Goal: Task Accomplishment & Management: Complete application form

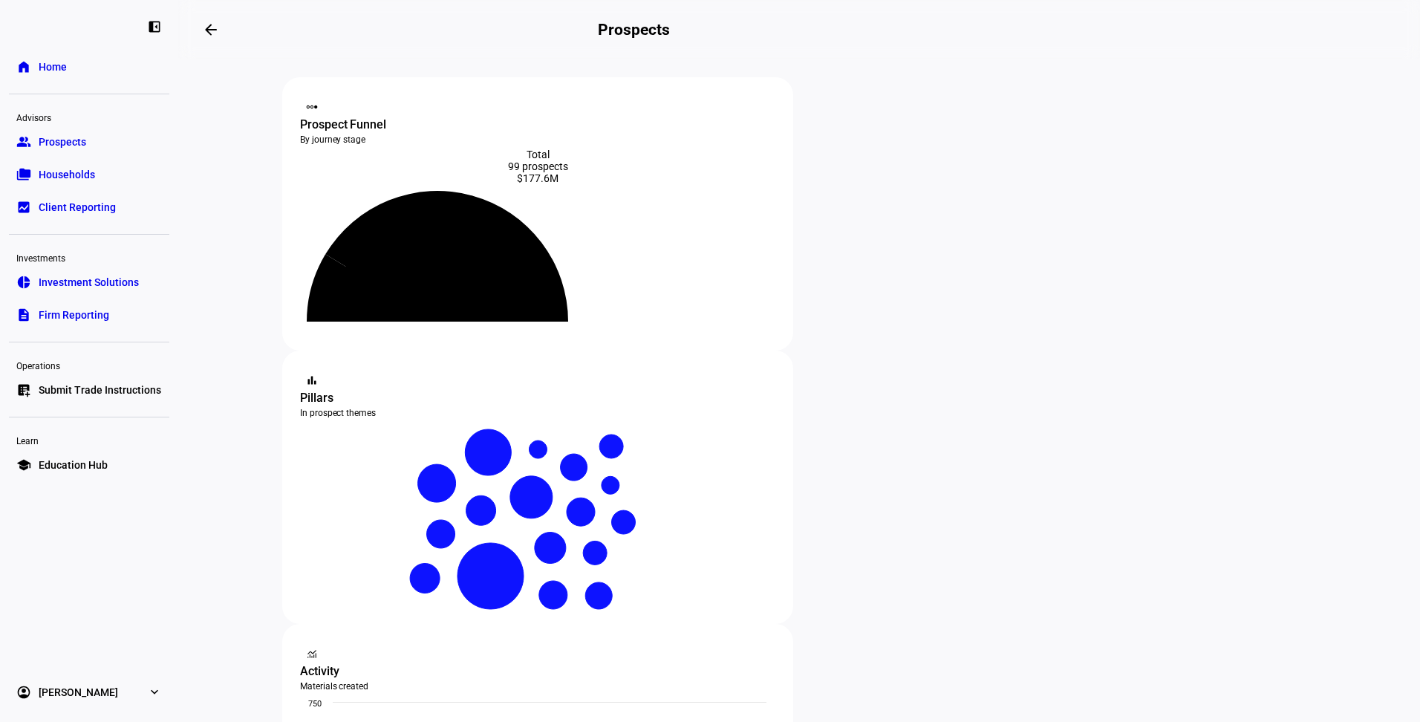
click at [103, 395] on span "Submit Trade Instructions" at bounding box center [100, 389] width 123 height 15
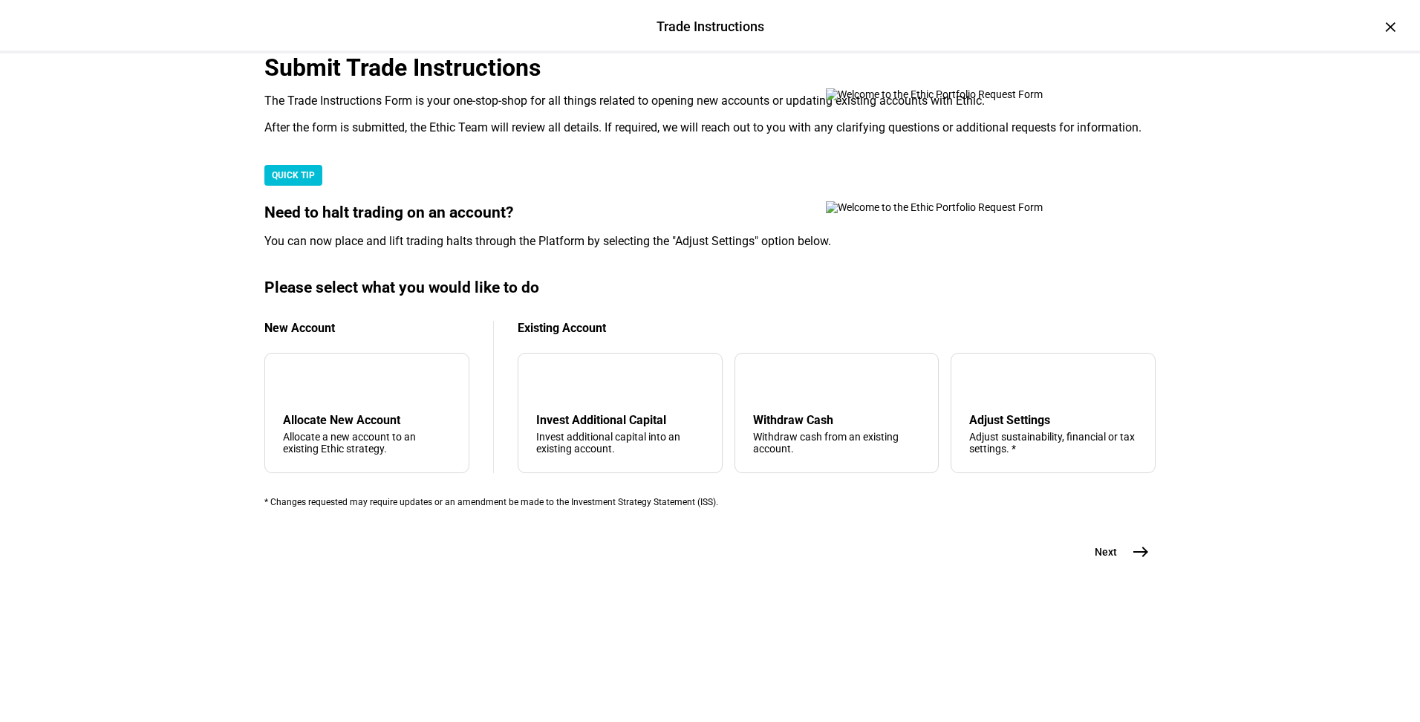
scroll to position [314, 0]
click at [368, 454] on div "Allocate New Account Allocate a new account to an existing Ethic strategy." at bounding box center [367, 434] width 168 height 42
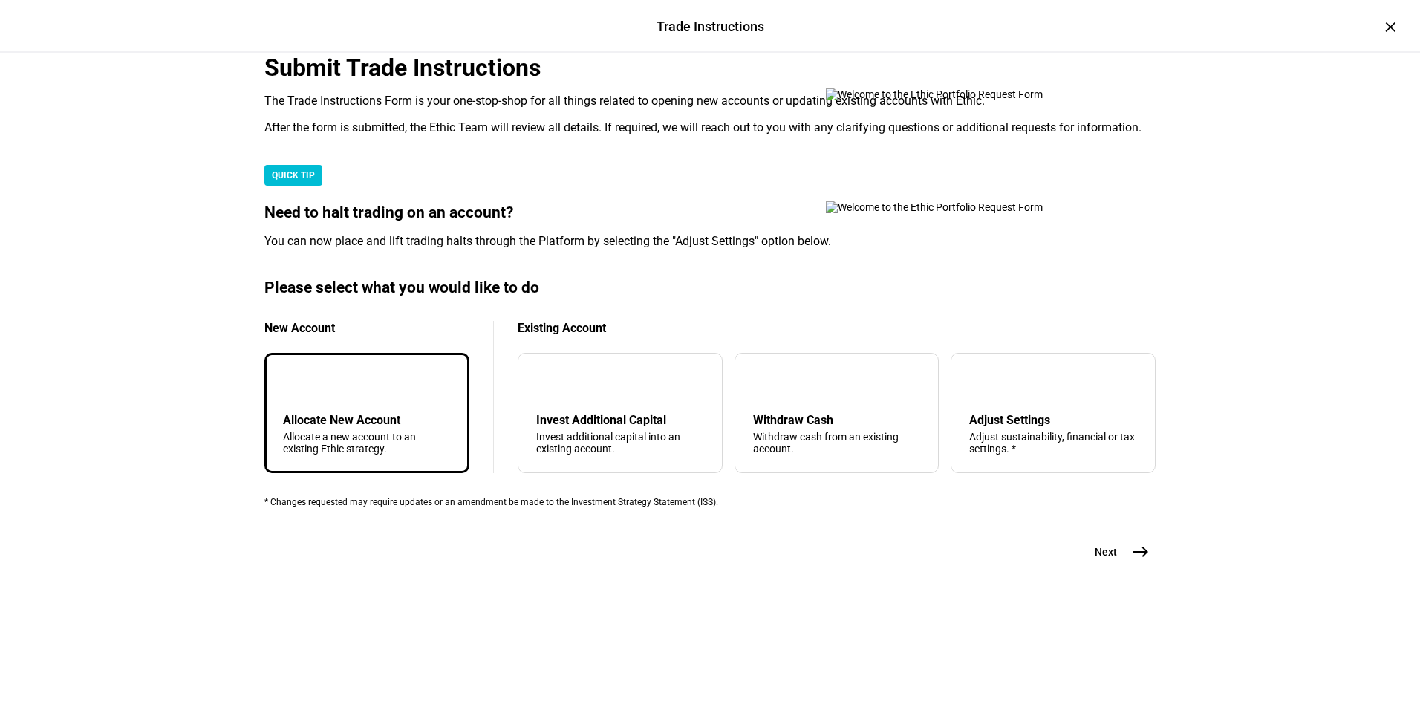
click at [1147, 567] on span "east" at bounding box center [1141, 552] width 30 height 30
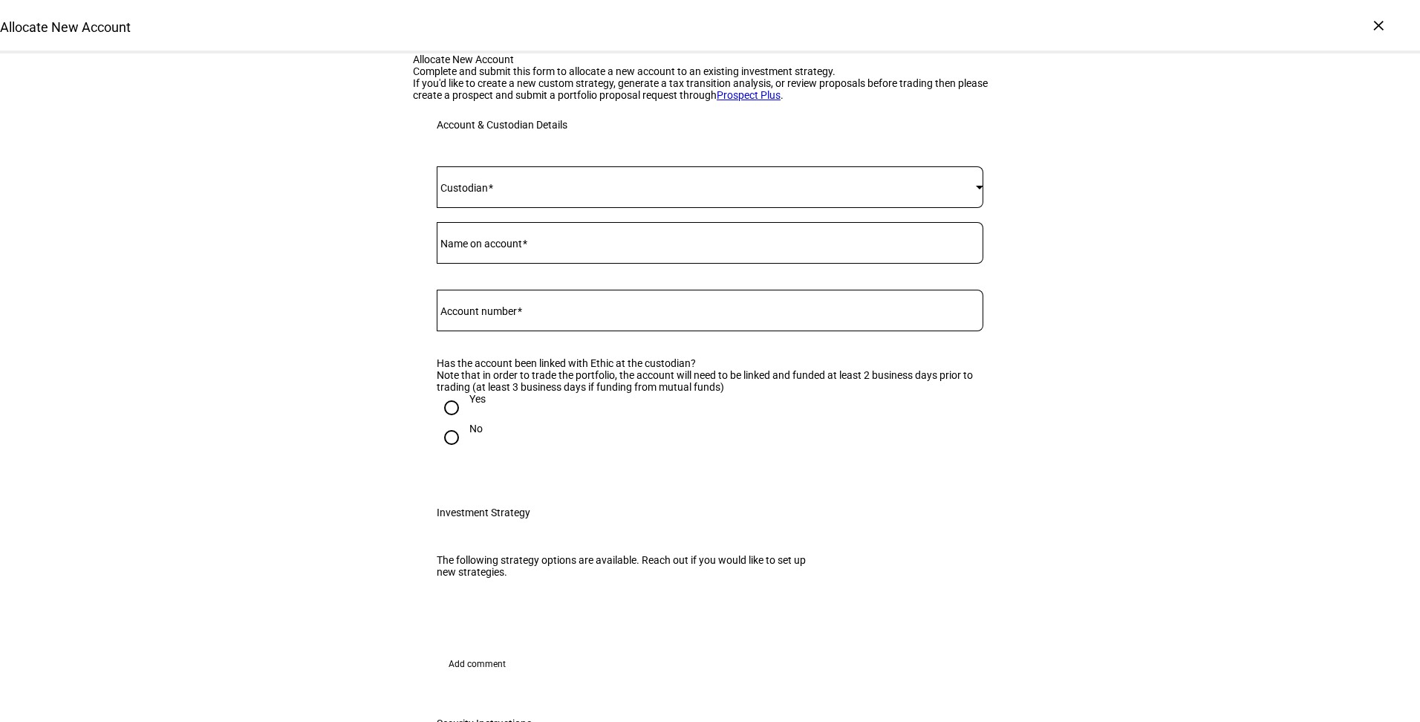
click at [531, 193] on span at bounding box center [706, 187] width 539 height 12
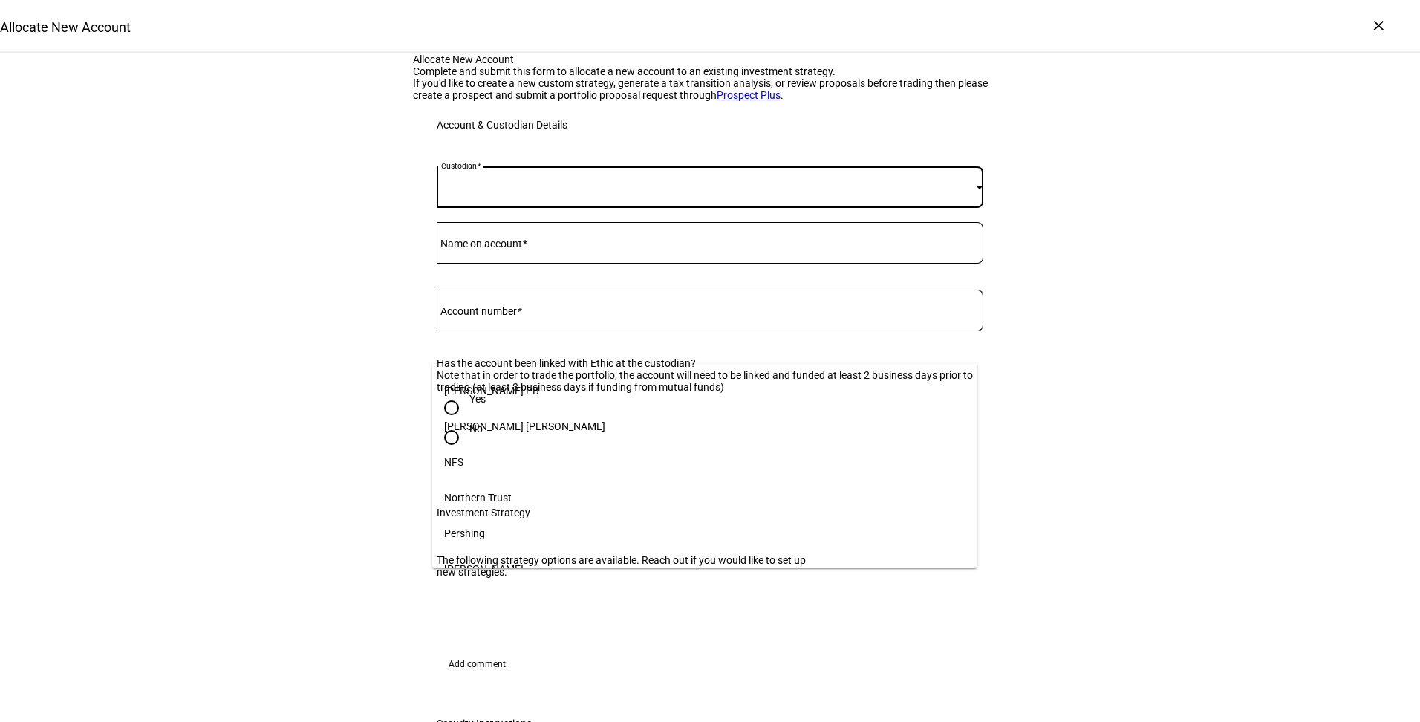
scroll to position [295, 0]
click at [540, 399] on mat-option "[PERSON_NAME]" at bounding box center [704, 414] width 545 height 36
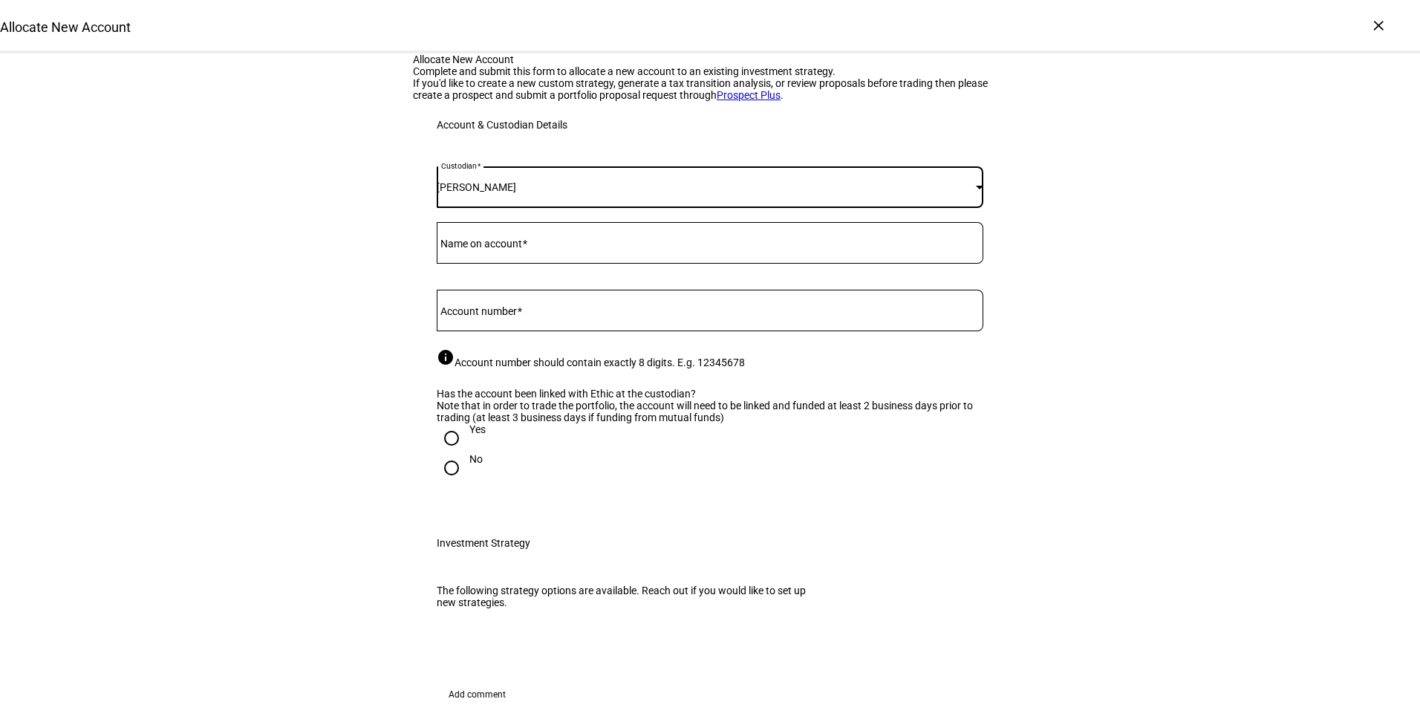
click at [535, 246] on input "Name on account" at bounding box center [710, 240] width 547 height 12
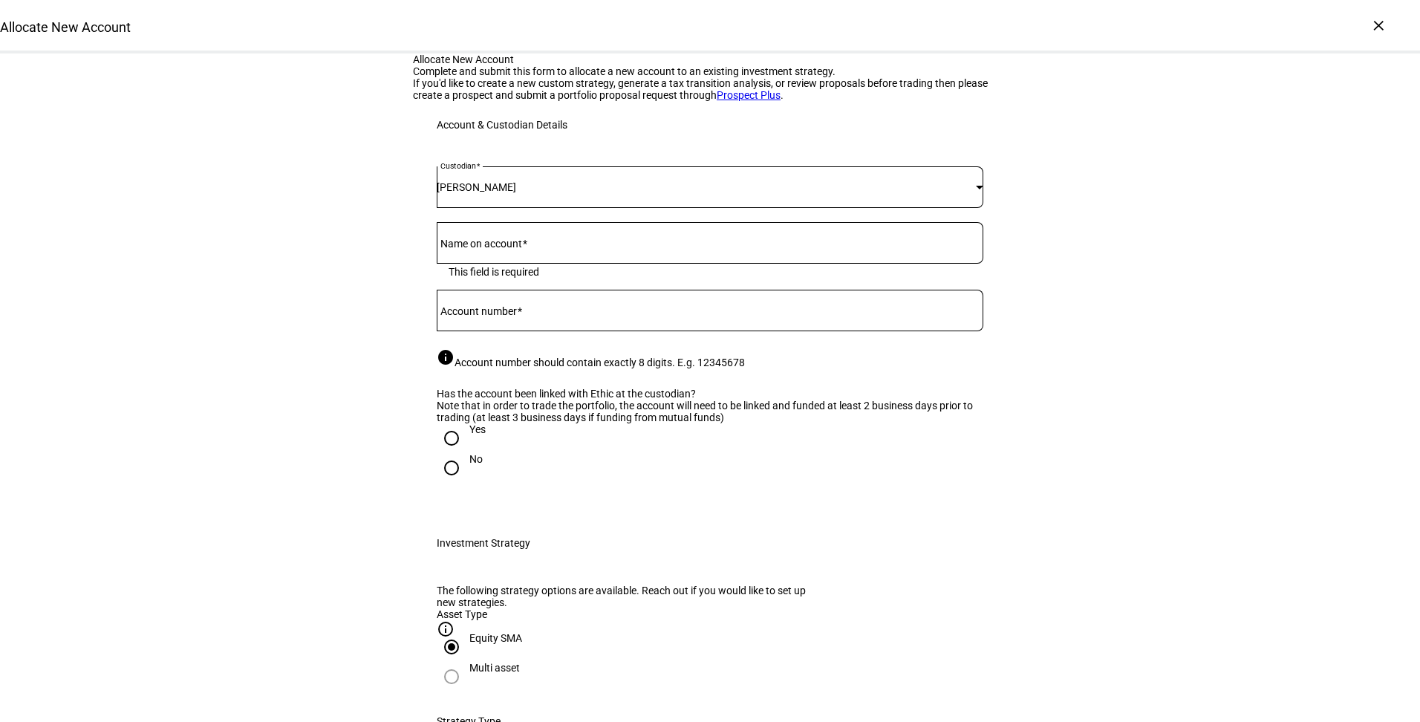
click at [485, 249] on mat-label "Name on account" at bounding box center [481, 244] width 82 height 12
click at [485, 246] on input "Name on account" at bounding box center [710, 240] width 547 height 12
paste input "[PERSON_NAME] and [PERSON_NAME]"
type input "[PERSON_NAME] and [PERSON_NAME]"
drag, startPoint x: 166, startPoint y: 367, endPoint x: 174, endPoint y: 367, distance: 8.2
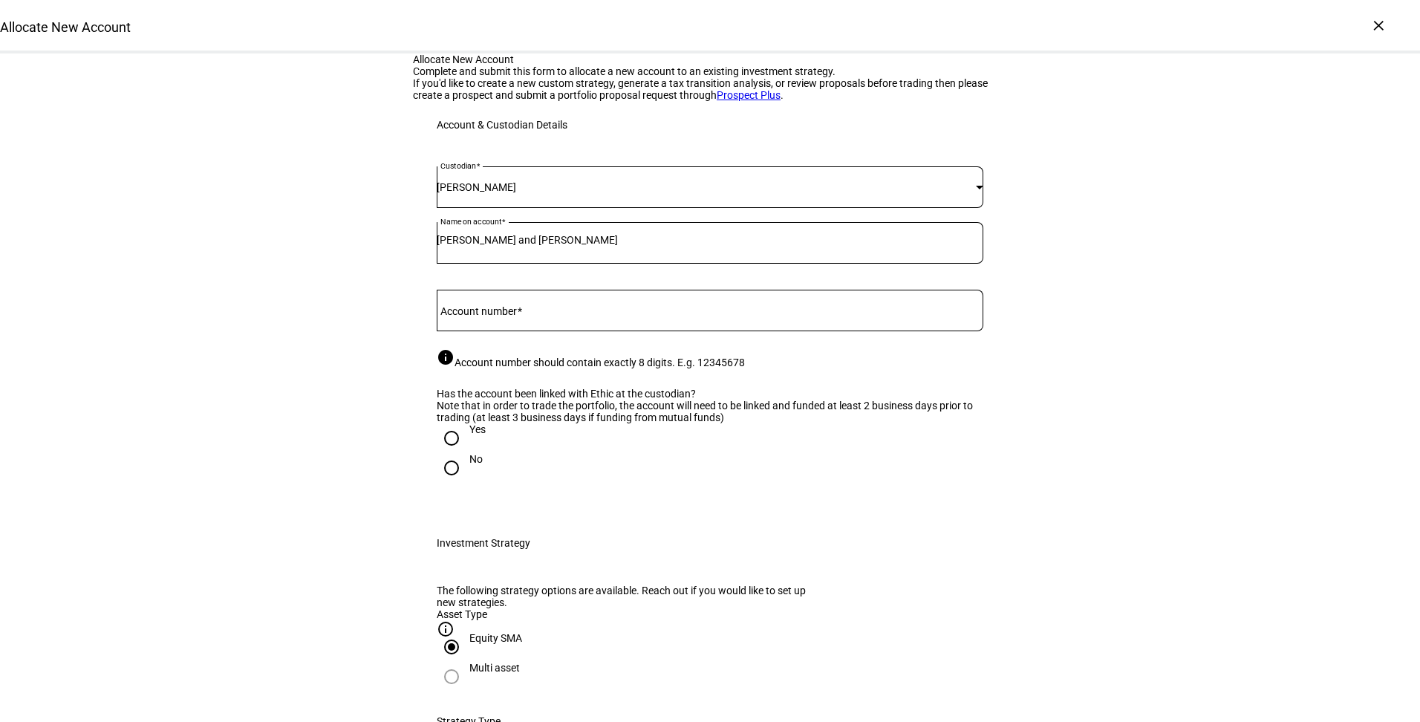
click at [527, 313] on input "Account number" at bounding box center [710, 307] width 547 height 12
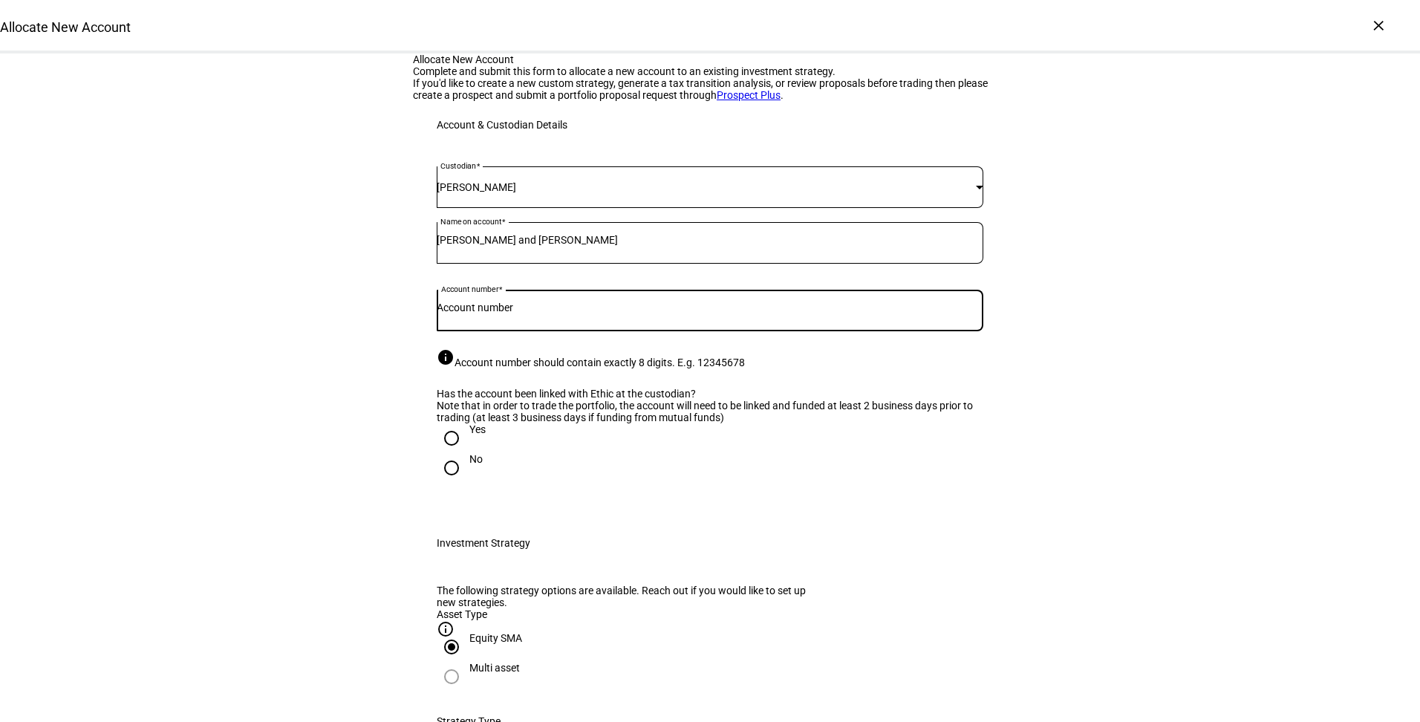
paste input "14926087"
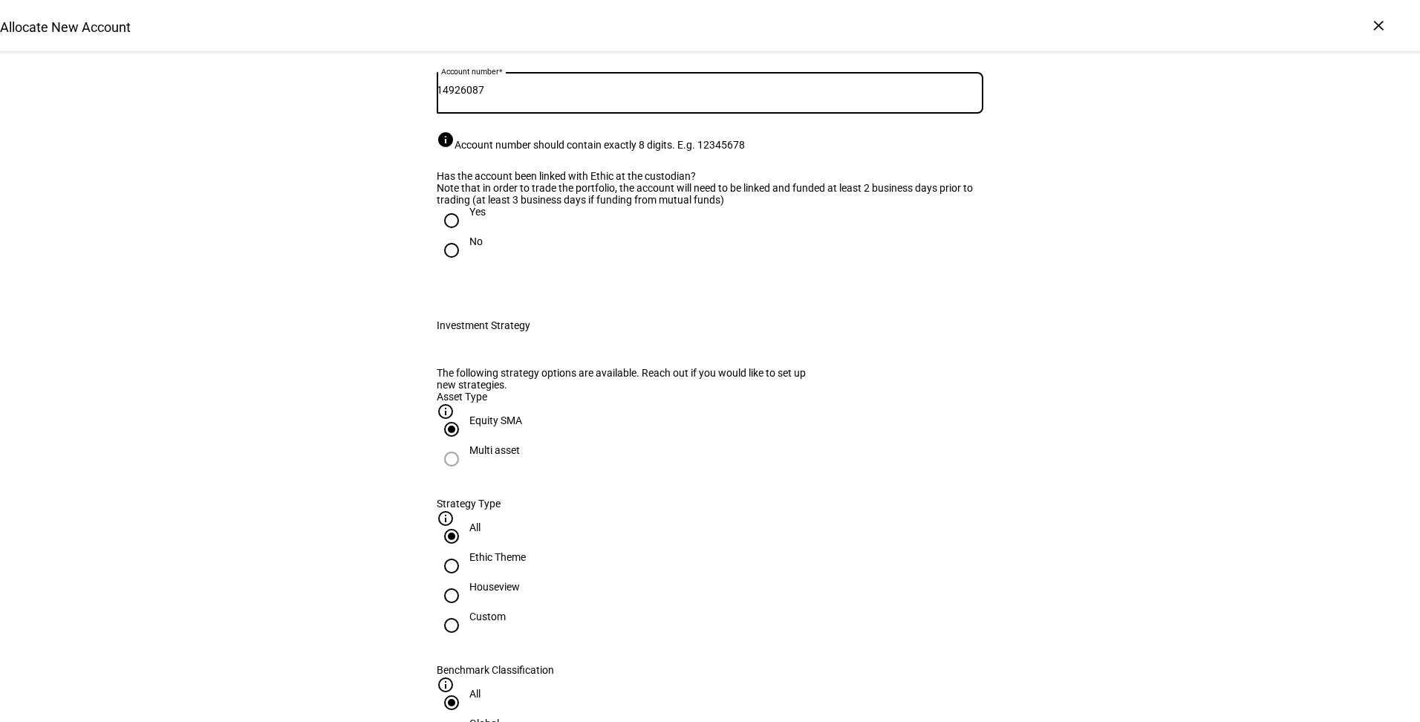
scroll to position [246, 0]
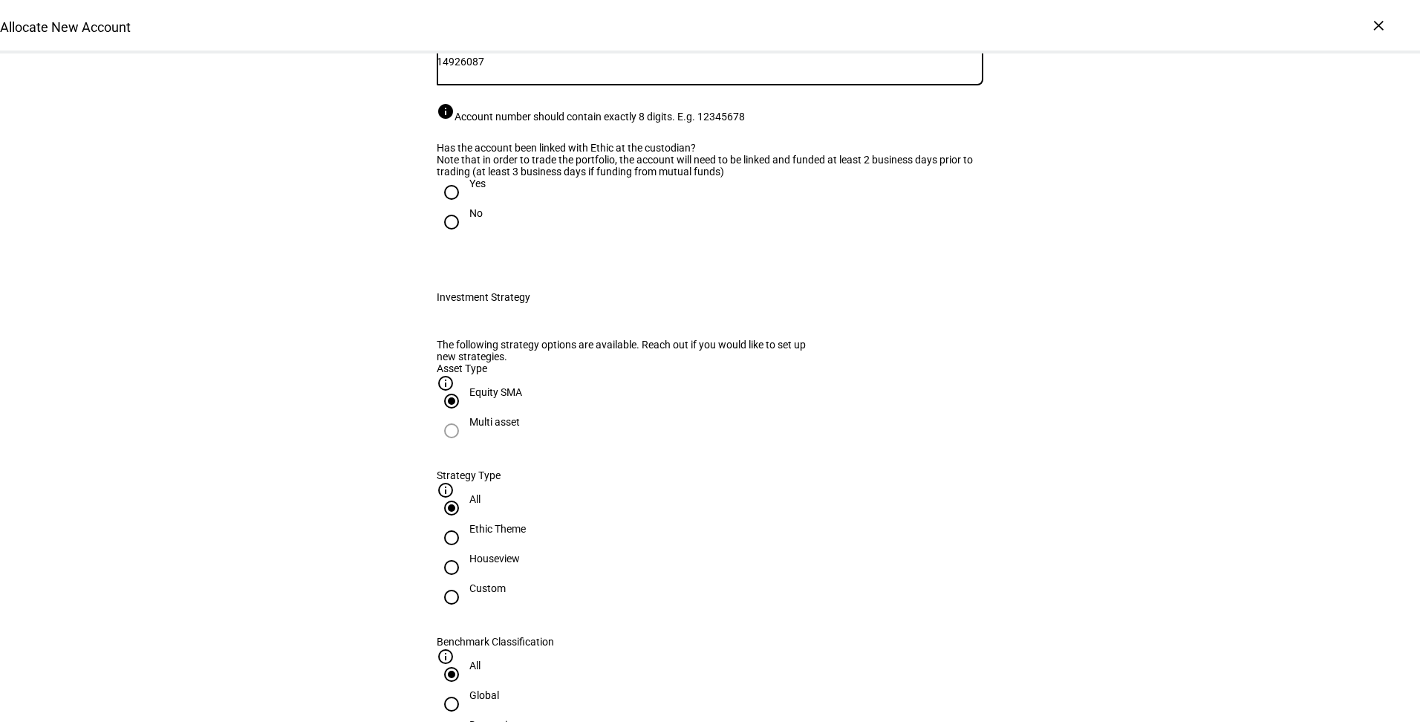
type input "14926087"
click at [427, 273] on div "Custodian [PERSON_NAME] Name on account [PERSON_NAME] and [PERSON_NAME] Account…" at bounding box center [710, 88] width 594 height 371
click at [443, 207] on input "Yes" at bounding box center [452, 192] width 30 height 30
radio input "true"
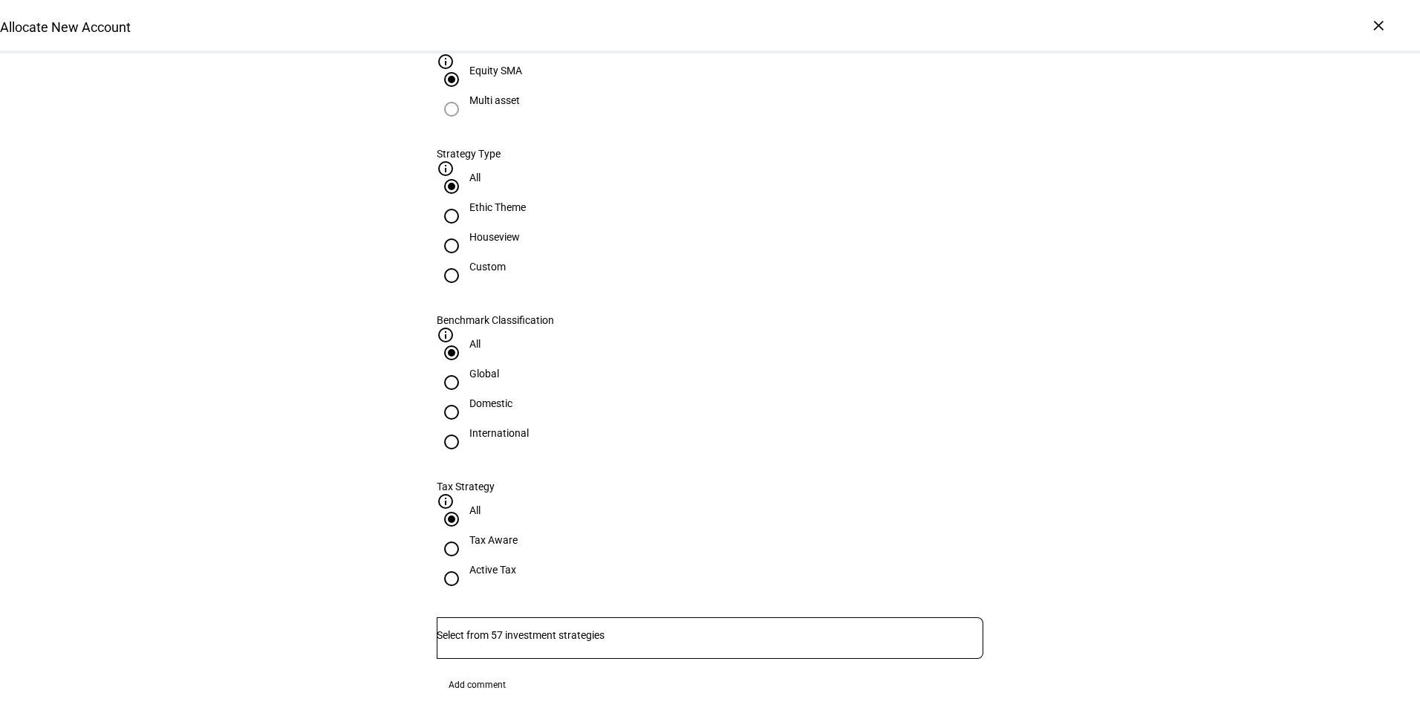
scroll to position [638, 0]
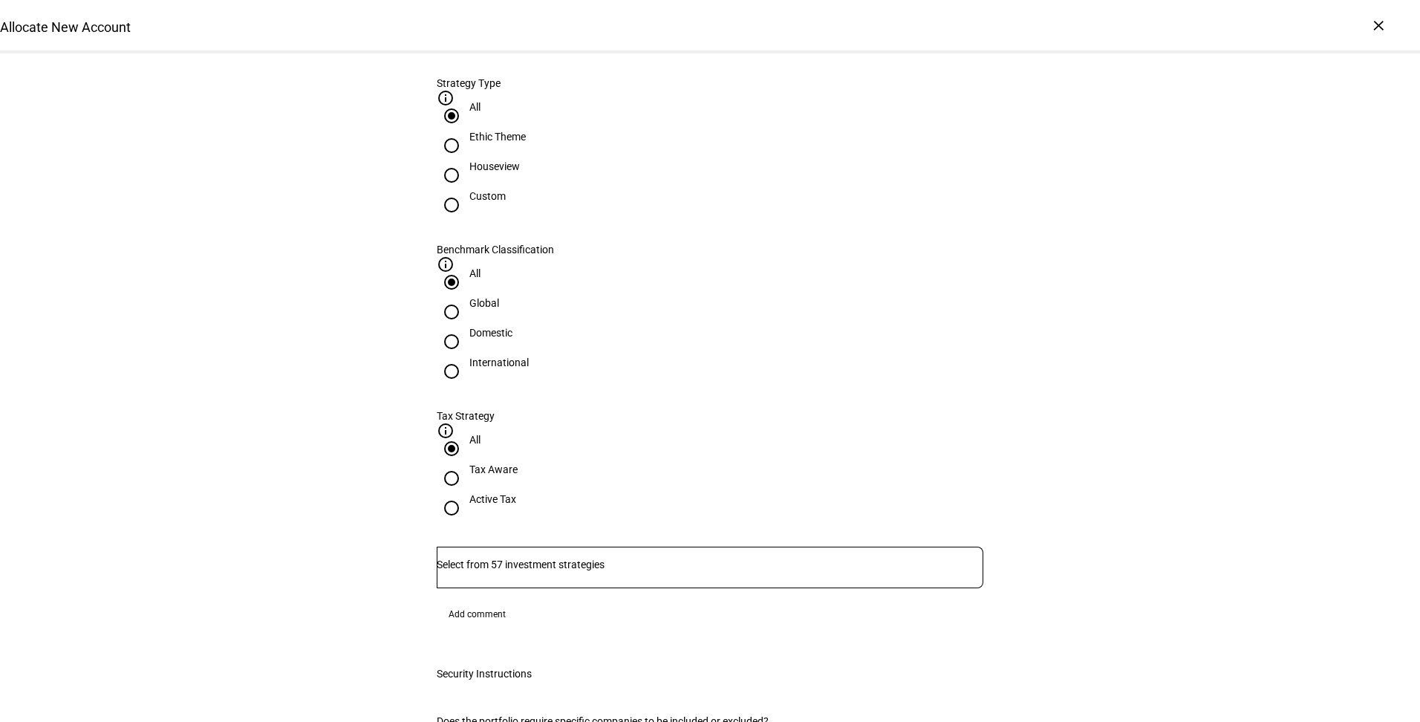
click at [520, 172] on div "Houseview" at bounding box center [494, 166] width 50 height 12
click at [466, 190] on input "Houseview" at bounding box center [452, 175] width 30 height 30
radio input "true"
click at [469, 324] on div at bounding box center [452, 342] width 36 height 36
radio input "false"
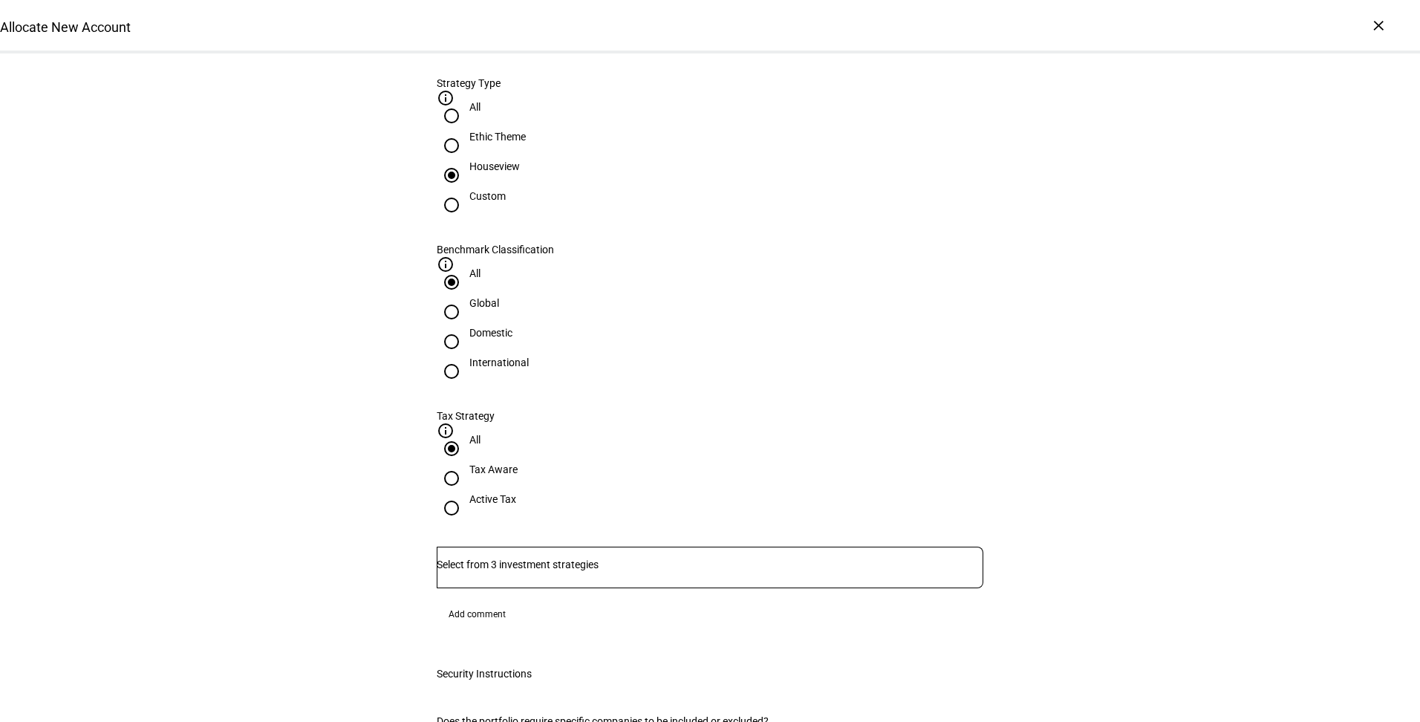
radio input "true"
click at [516, 493] on div "Active Tax" at bounding box center [492, 499] width 47 height 12
click at [466, 493] on input "Active Tax" at bounding box center [452, 508] width 30 height 30
radio input "true"
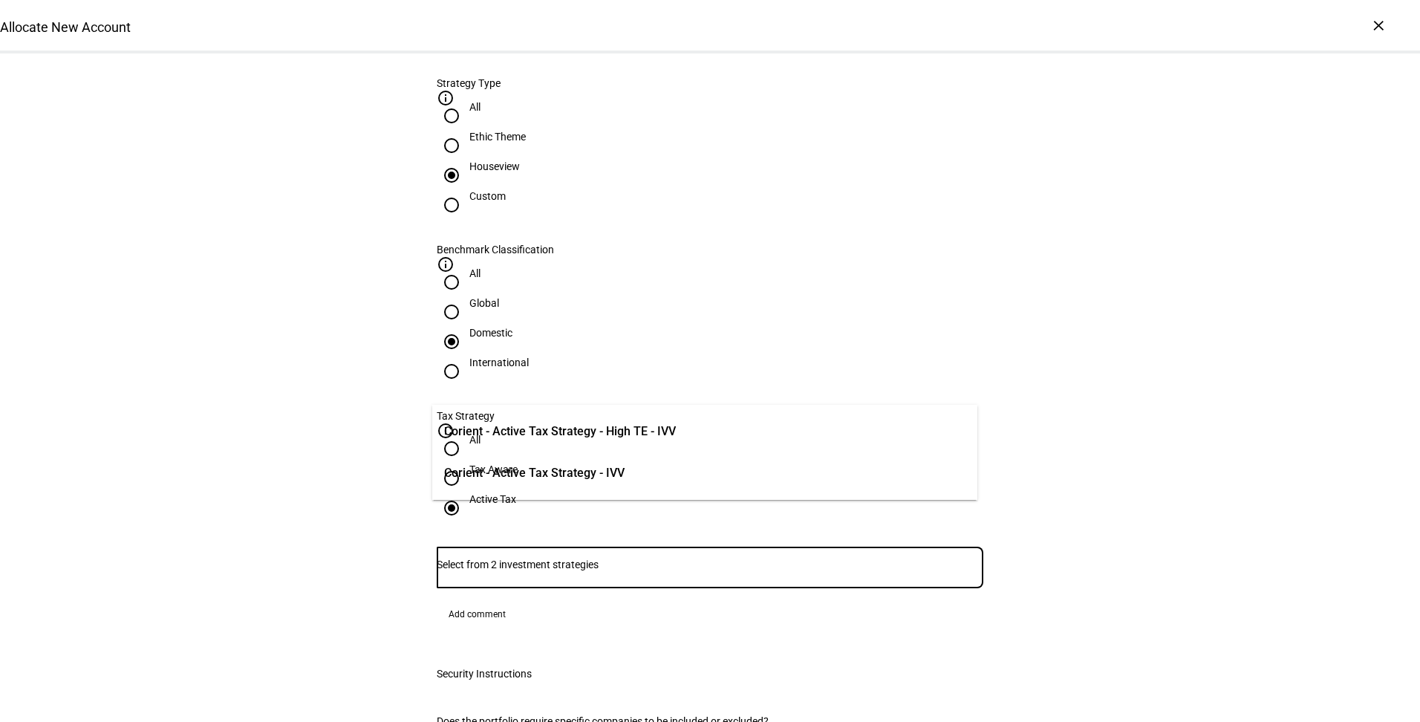
click at [745, 558] on input "Number" at bounding box center [710, 564] width 547 height 12
click at [676, 436] on span "Corient - Active Tax Strategy - High TE - IVV" at bounding box center [560, 432] width 232 height 18
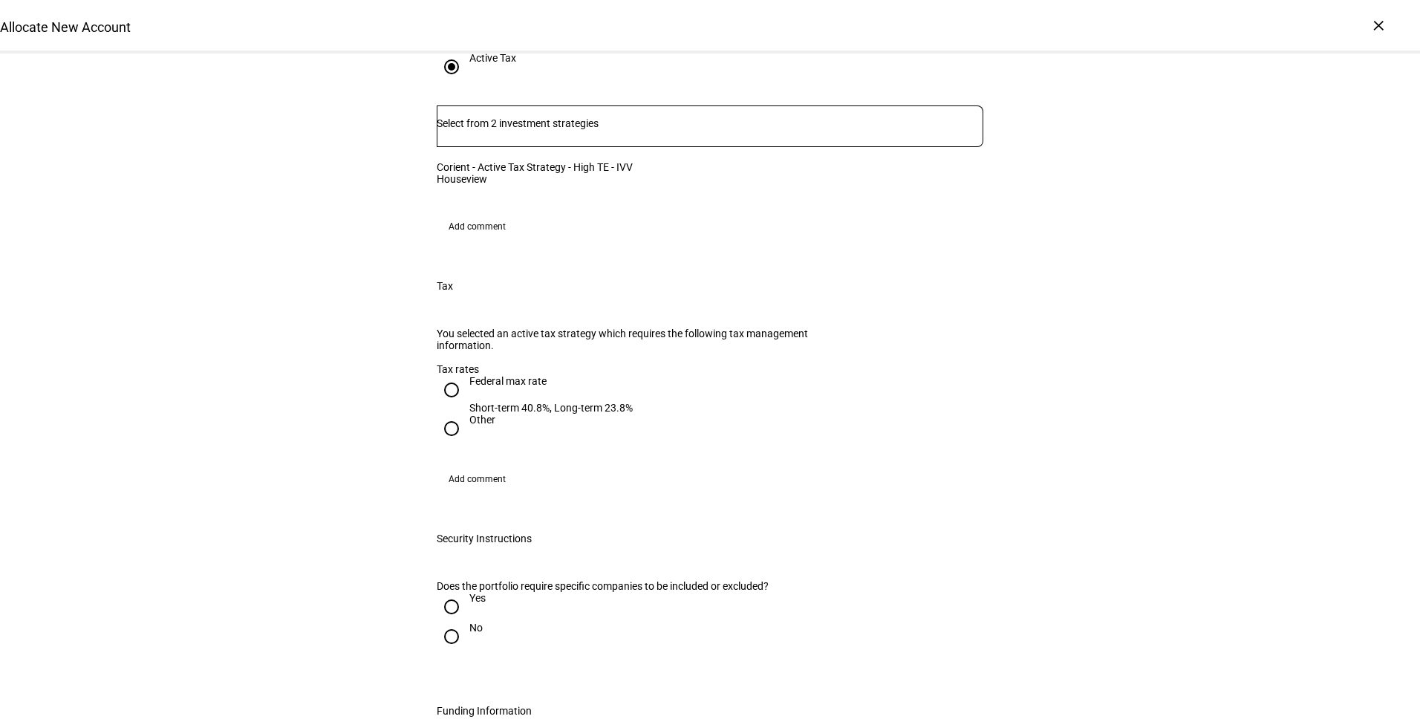
scroll to position [952, 0]
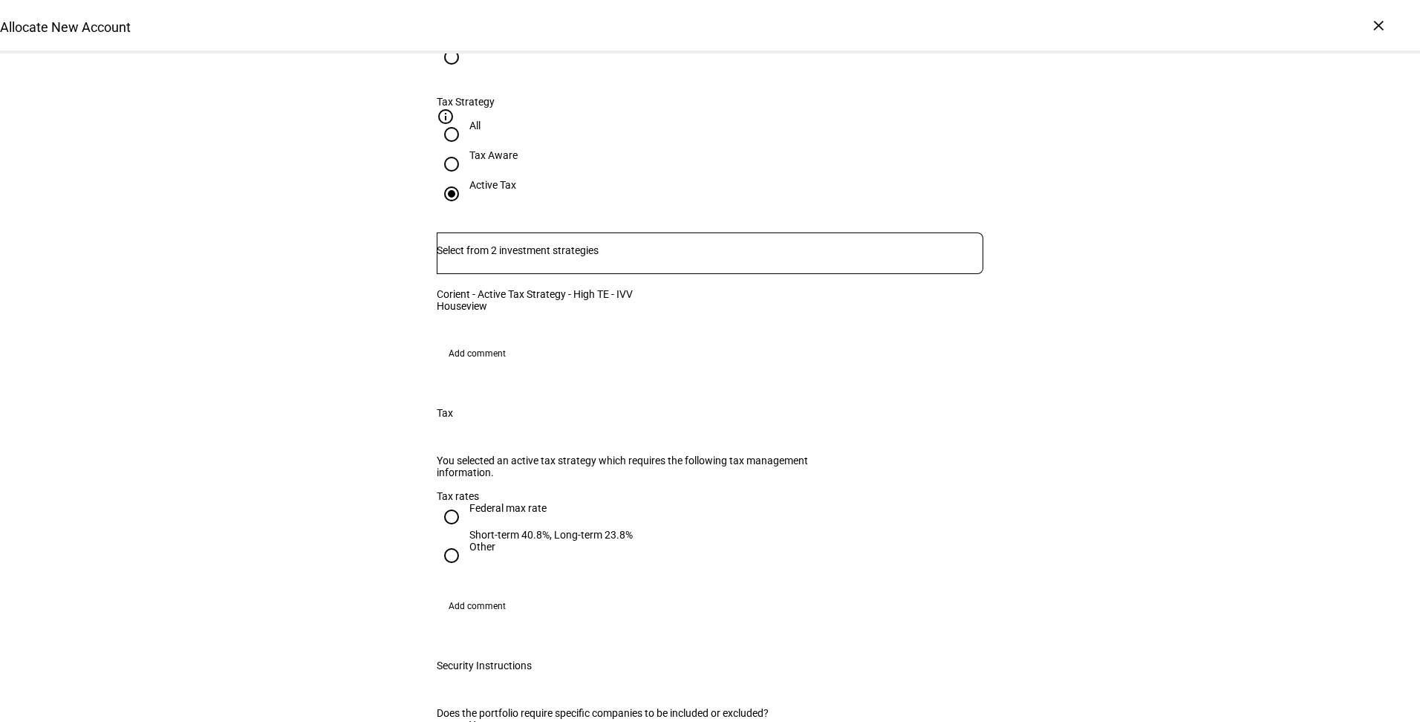
click at [481, 514] on div "Federal max rate" at bounding box center [550, 508] width 163 height 12
click at [466, 518] on input "Federal max rate Short-term 40.8%, Long-term 23.8%" at bounding box center [452, 517] width 30 height 30
radio input "true"
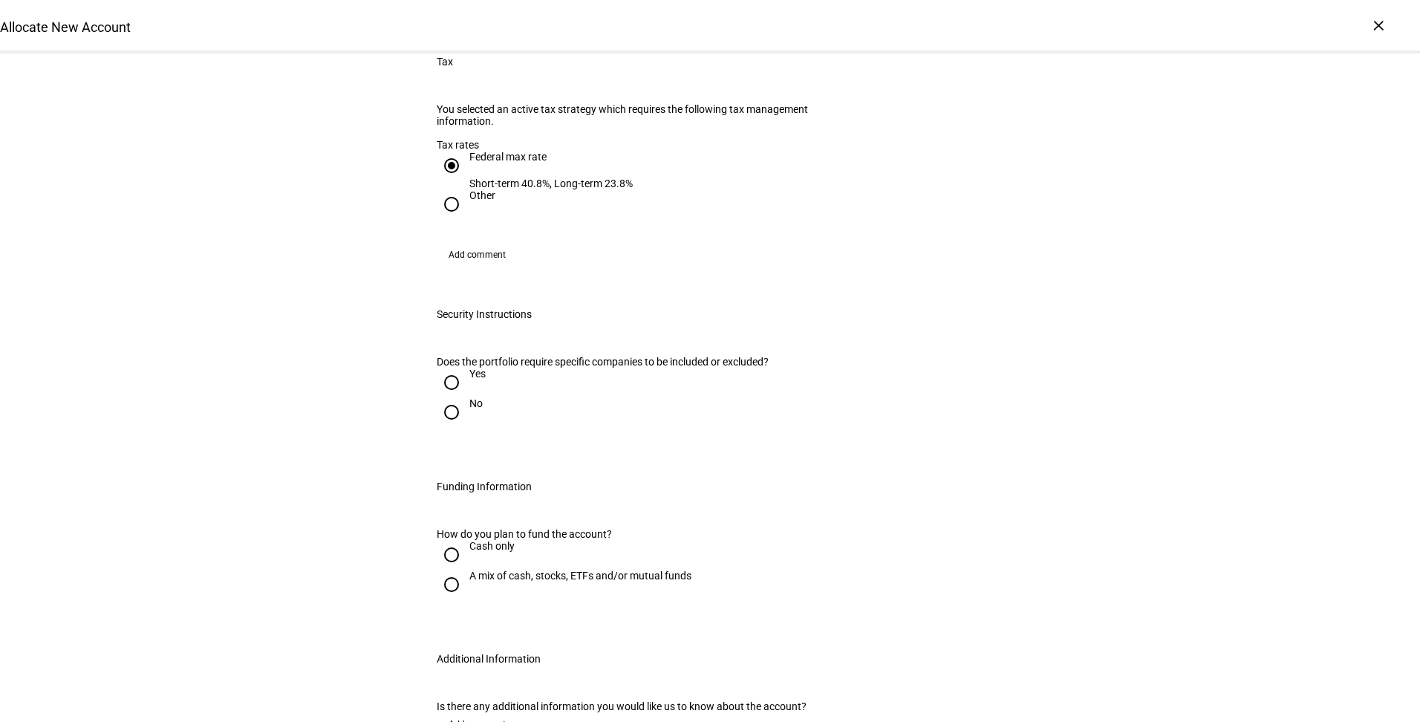
scroll to position [1309, 0]
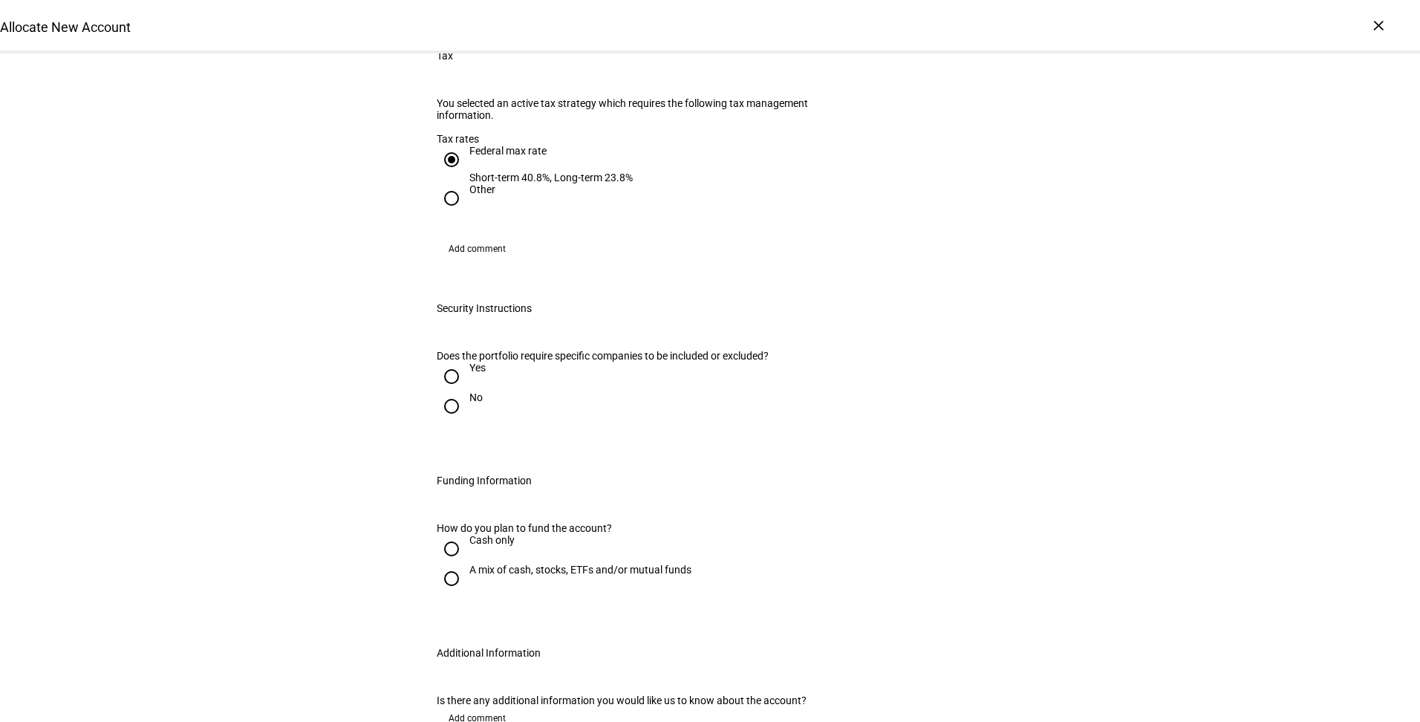
click at [457, 421] on input "No" at bounding box center [452, 406] width 30 height 30
radio input "true"
click at [541, 575] on div "A mix of cash, stocks, ETFs and/or mutual funds" at bounding box center [580, 570] width 222 height 12
click at [466, 593] on input "A mix of cash, stocks, ETFs and/or mutual funds" at bounding box center [452, 579] width 30 height 30
radio input "true"
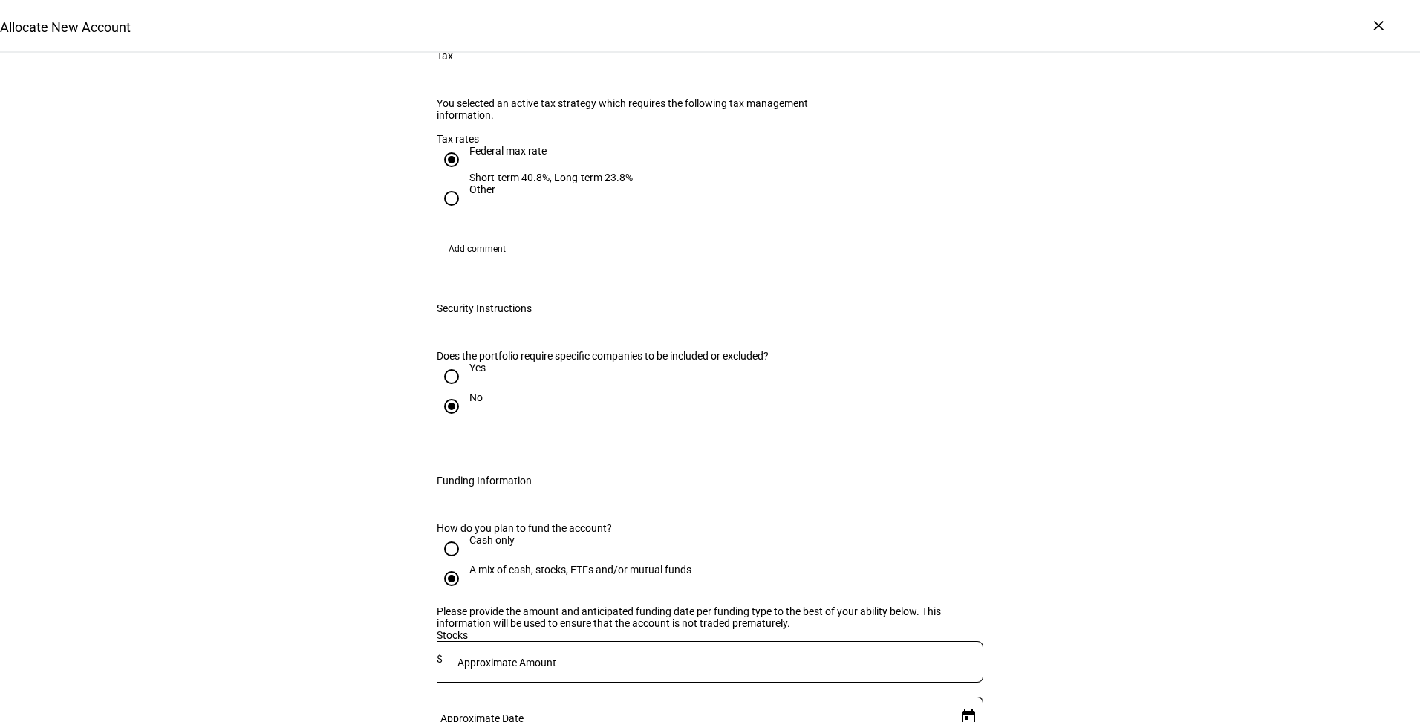
click at [1080, 470] on div "Allocate New Account Complete and submit this form to allocate a new account to…" at bounding box center [710, 195] width 1420 height 2902
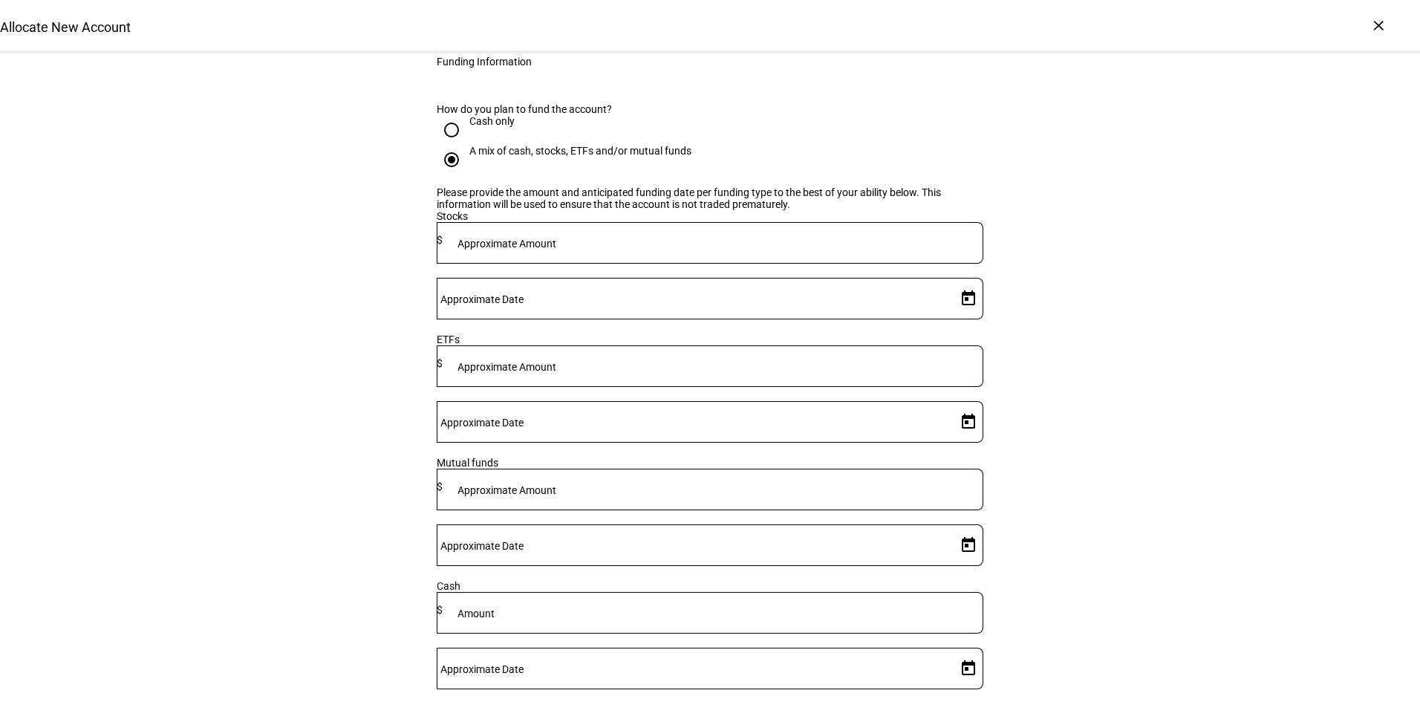
scroll to position [1735, 0]
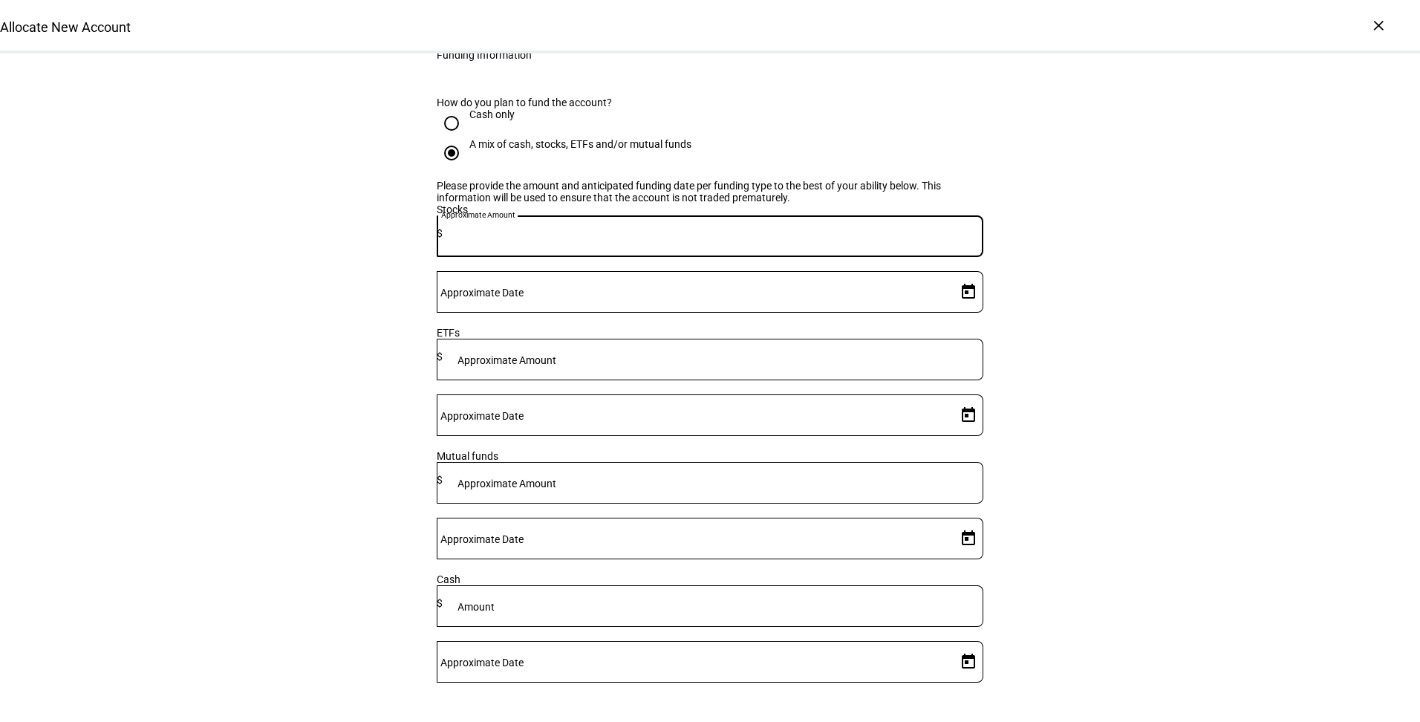
click at [705, 239] on input at bounding box center [713, 233] width 541 height 12
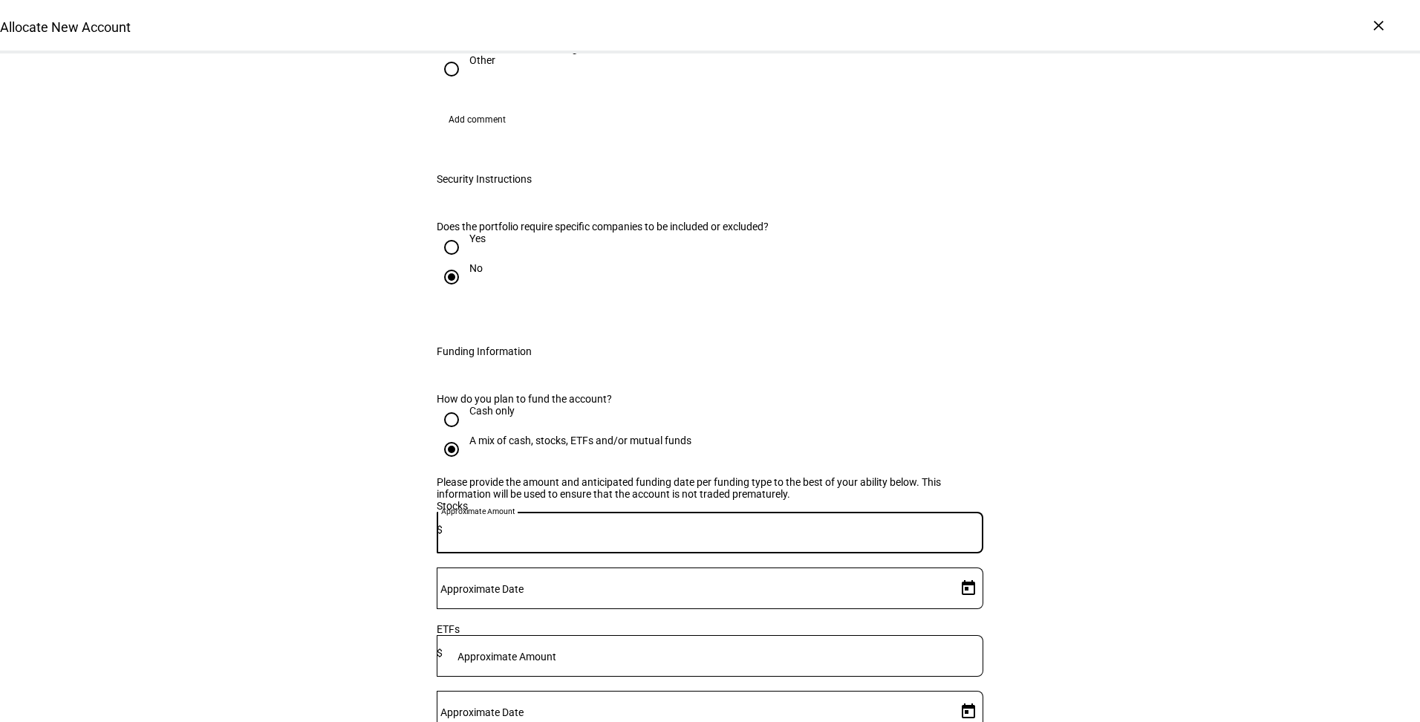
scroll to position [1829, 0]
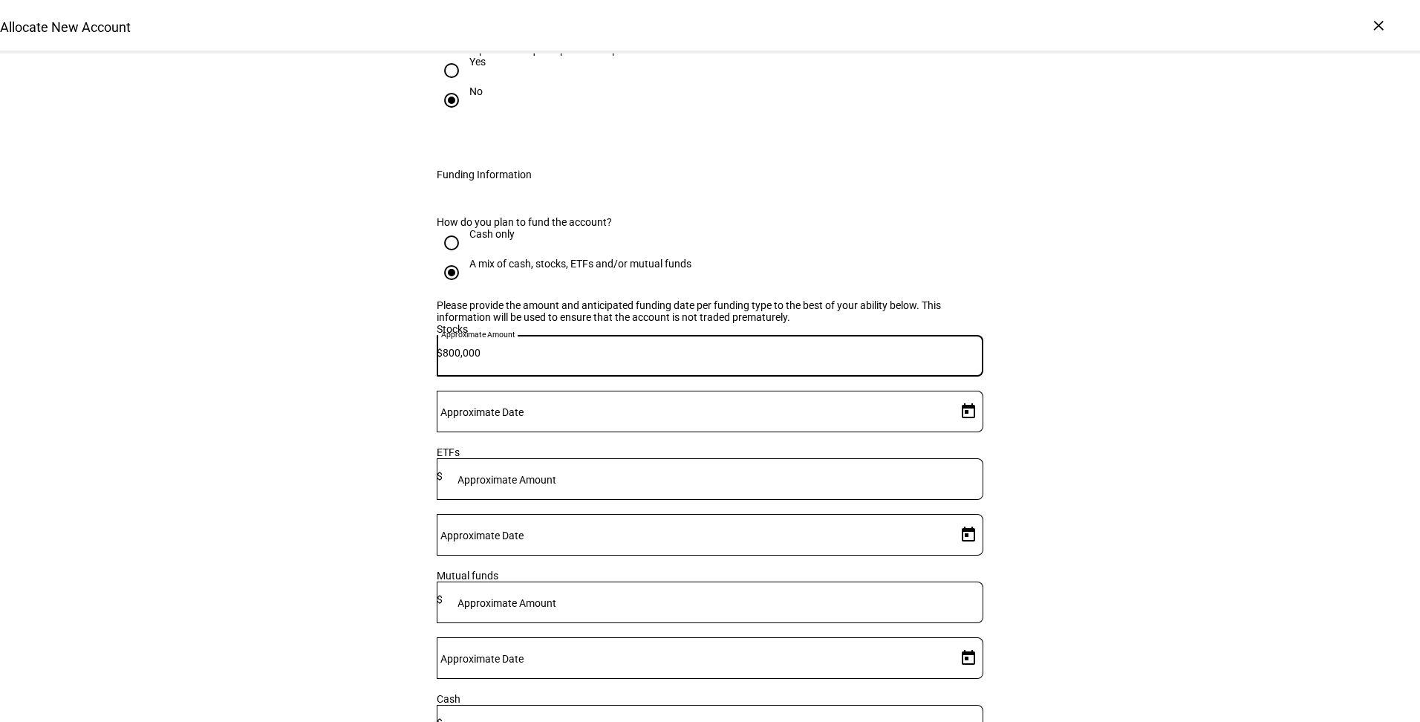
type input "800,000"
click at [957, 394] on span "Open calendar" at bounding box center [968, 412] width 36 height 36
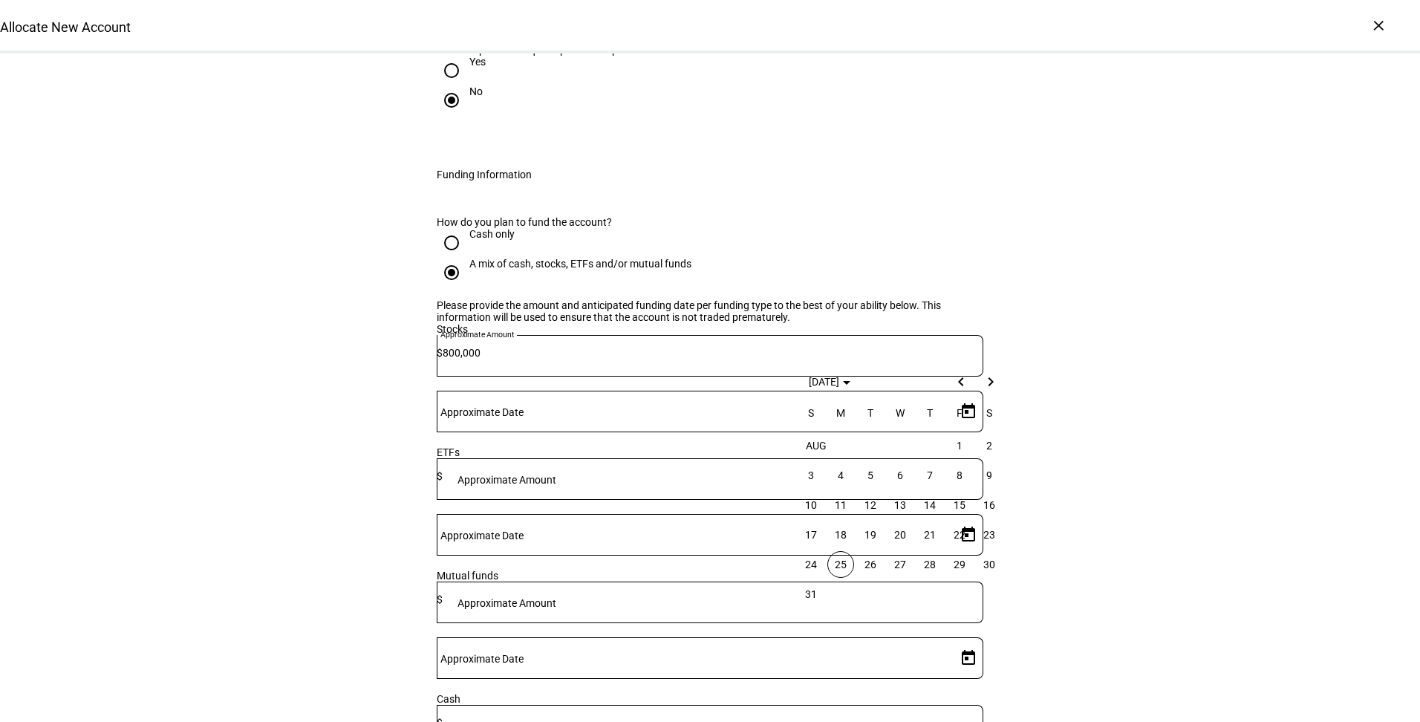
click at [847, 573] on span "25" at bounding box center [840, 564] width 27 height 27
type input "[DATE]"
drag, startPoint x: 1227, startPoint y: 482, endPoint x: 1305, endPoint y: 479, distance: 78.0
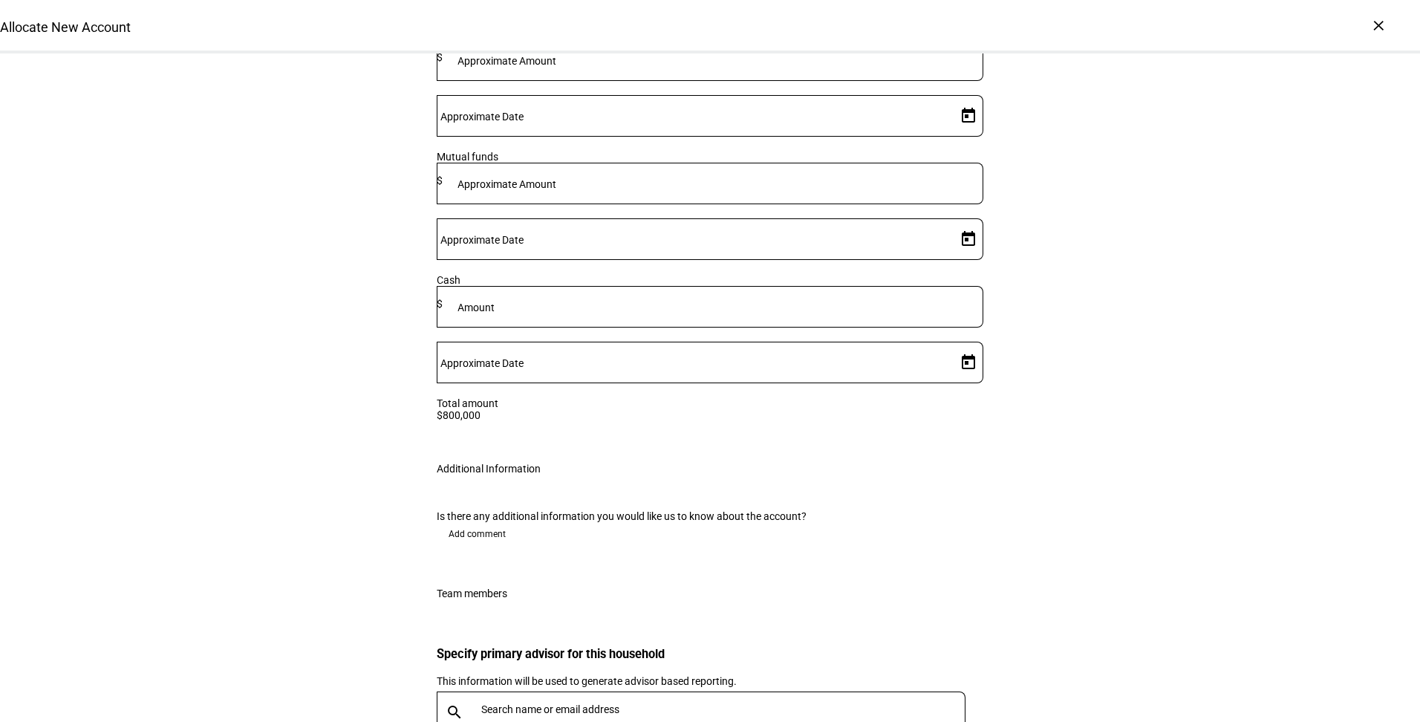
click at [588, 703] on input "text" at bounding box center [726, 709] width 490 height 12
type input "w"
type input "holde"
click at [598, 543] on div "[PERSON_NAME]" at bounding box center [648, 537] width 324 height 15
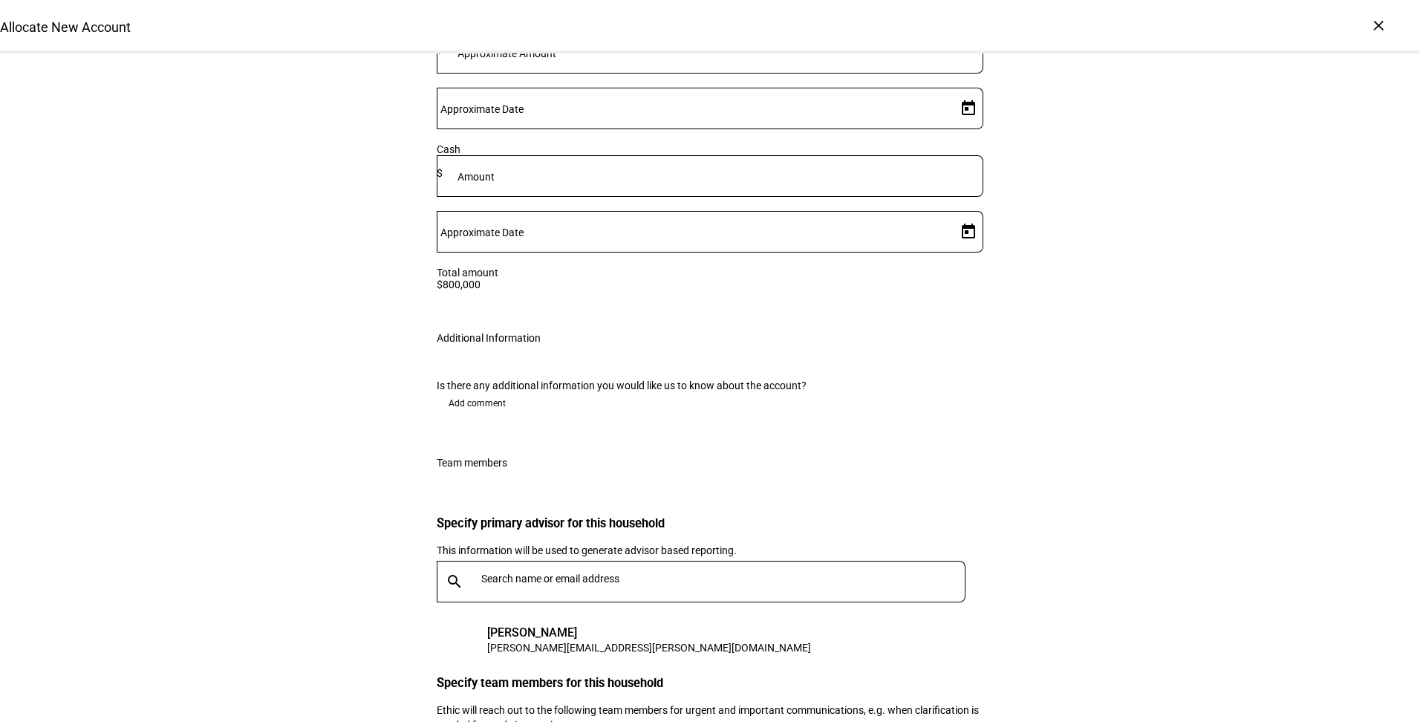
scroll to position [2381, 0]
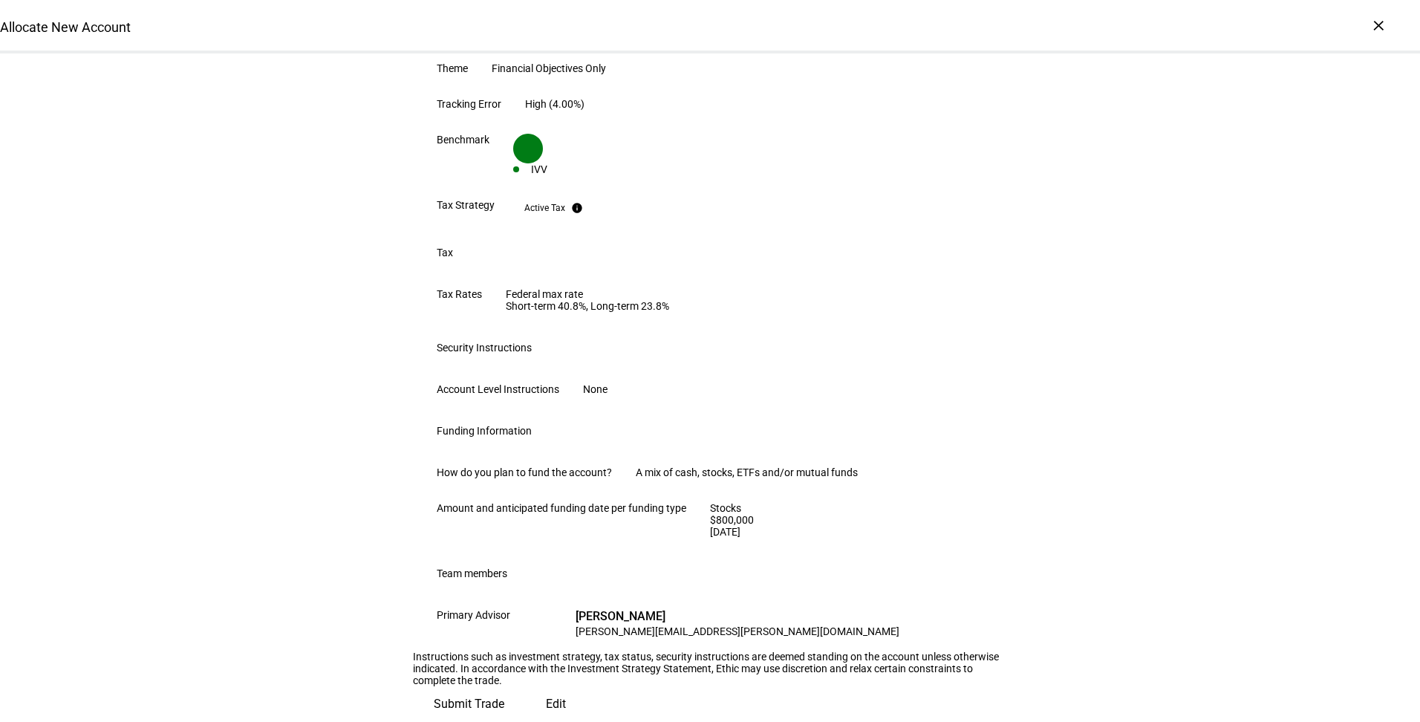
scroll to position [673, 0]
click at [504, 686] on span "Submit Trade" at bounding box center [469, 704] width 71 height 36
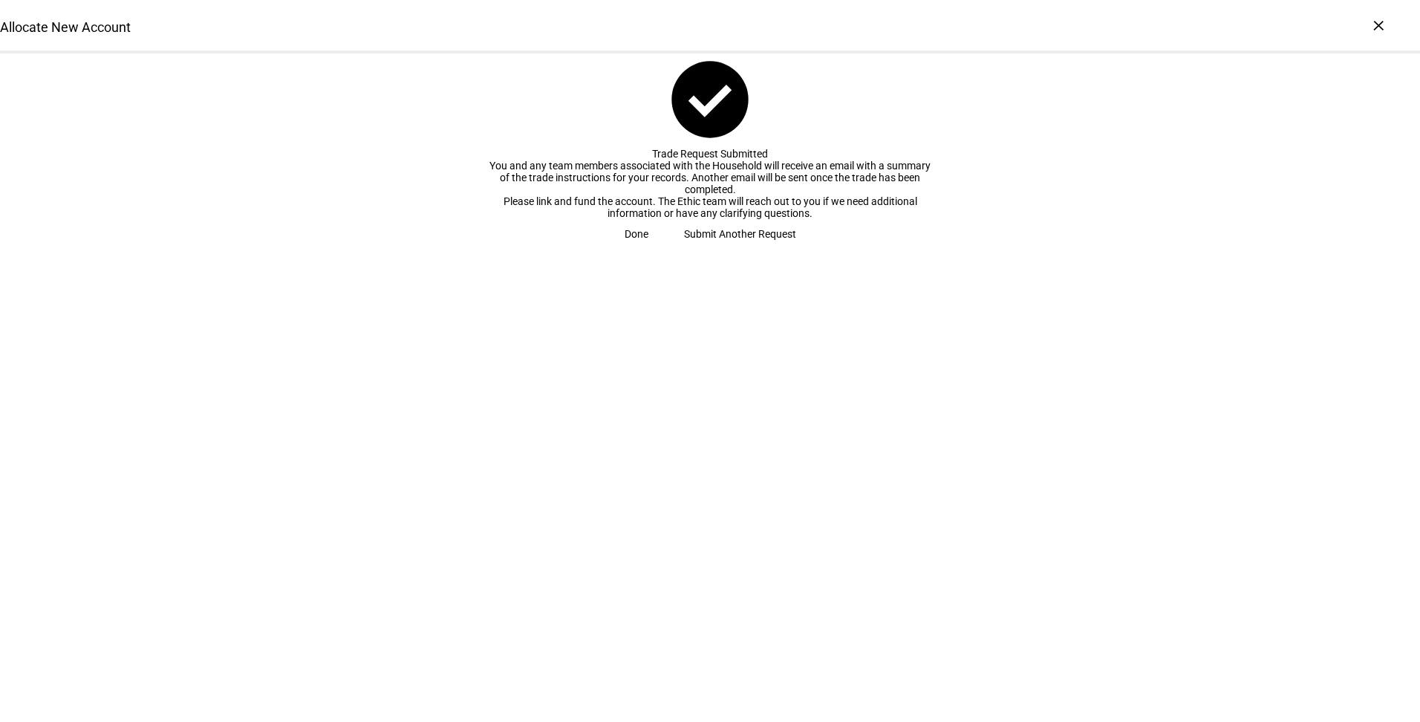
click at [666, 249] on span at bounding box center [636, 234] width 59 height 30
